Goal: Information Seeking & Learning: Check status

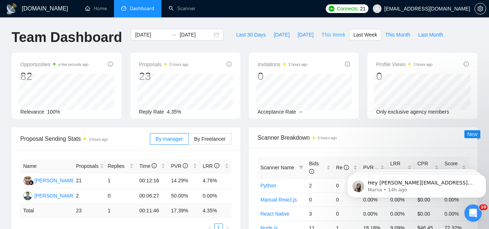
click at [324, 38] on span "This Week" at bounding box center [333, 35] width 24 height 8
type input "2025-09-08"
type input "2025-09-14"
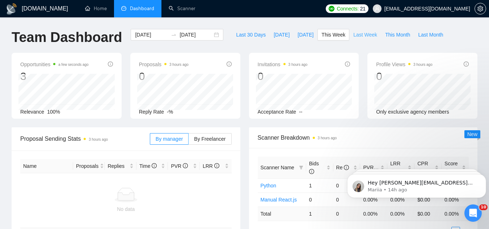
click at [357, 30] on button "Last Week" at bounding box center [365, 35] width 32 height 12
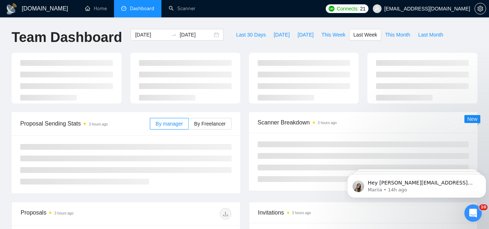
type input "[DATE]"
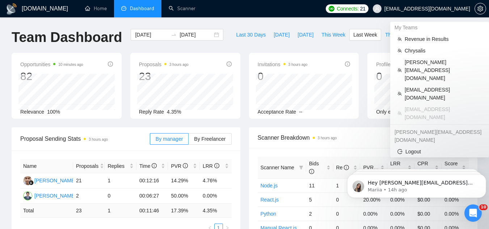
click at [412, 9] on span "[EMAIL_ADDRESS][DOMAIN_NAME]" at bounding box center [427, 9] width 86 height 0
click at [407, 55] on li "Chrysalis" at bounding box center [439, 51] width 93 height 12
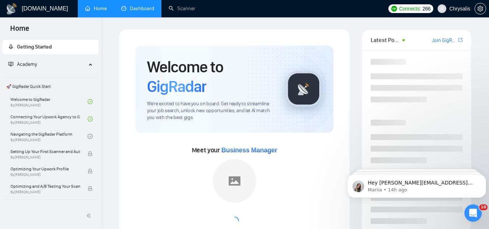
click at [140, 12] on link "Dashboard" at bounding box center [137, 8] width 33 height 6
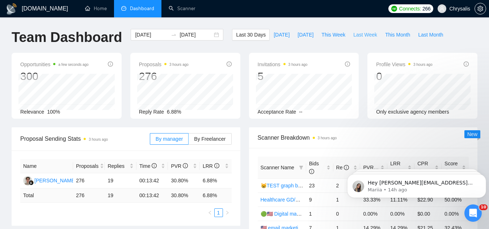
click at [353, 33] on span "Last Week" at bounding box center [365, 35] width 24 height 8
type input "[DATE]"
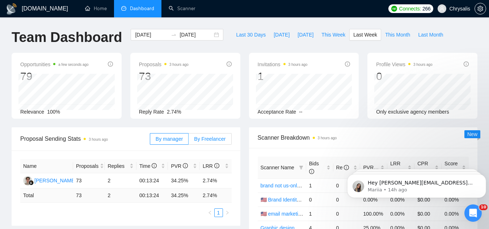
click at [205, 143] on label "By Freelancer" at bounding box center [209, 139] width 43 height 12
click at [188, 141] on input "By Freelancer" at bounding box center [188, 141] width 0 height 0
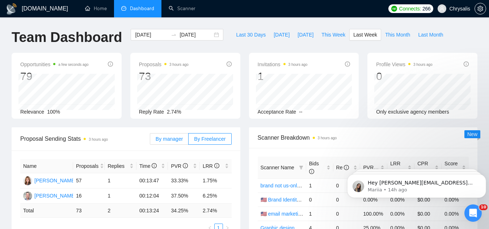
click at [163, 140] on span "By manager" at bounding box center [169, 139] width 27 height 6
click at [150, 141] on input "By manager" at bounding box center [150, 141] width 0 height 0
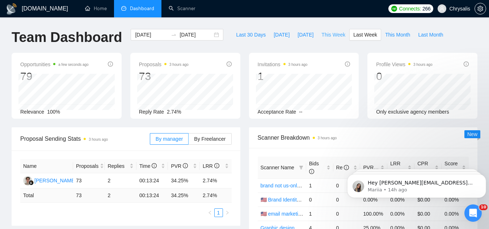
click at [323, 33] on span "This Week" at bounding box center [333, 35] width 24 height 8
type input "2025-09-08"
type input "2025-09-14"
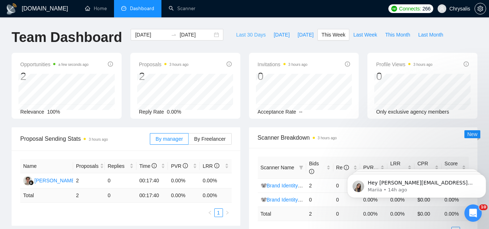
click at [244, 30] on button "Last 30 Days" at bounding box center [251, 35] width 38 height 12
type input "2025-08-09"
type input "2025-09-08"
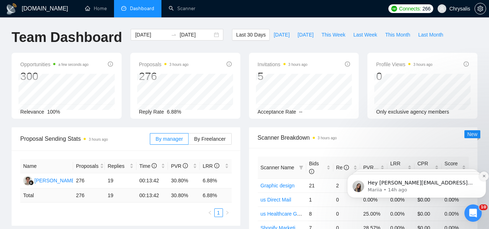
click at [482, 178] on icon "Dismiss notification" at bounding box center [484, 176] width 4 height 4
click at [482, 178] on icon "Dismiss notification" at bounding box center [483, 176] width 3 height 3
click at [483, 176] on icon "Dismiss notification" at bounding box center [484, 176] width 4 height 4
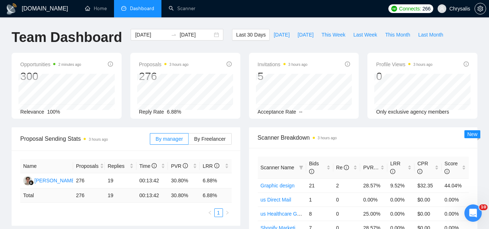
click at [275, 139] on span "Scanner Breakdown 3 hours ago" at bounding box center [363, 137] width 211 height 9
